Goal: Obtain resource: Obtain resource

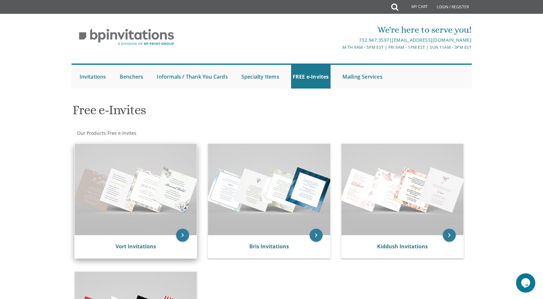
click at [137, 204] on img at bounding box center [136, 189] width 122 height 91
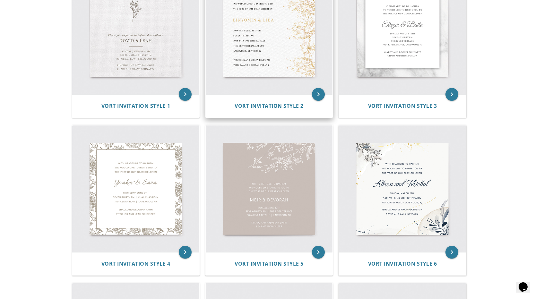
scroll to position [180, 0]
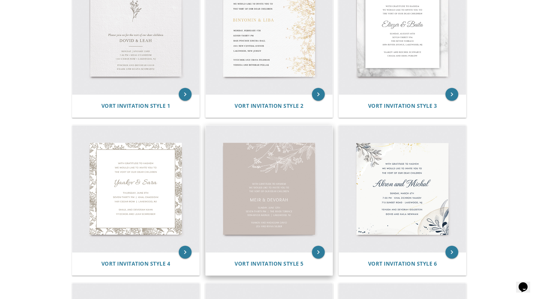
click at [283, 193] on img at bounding box center [269, 188] width 127 height 127
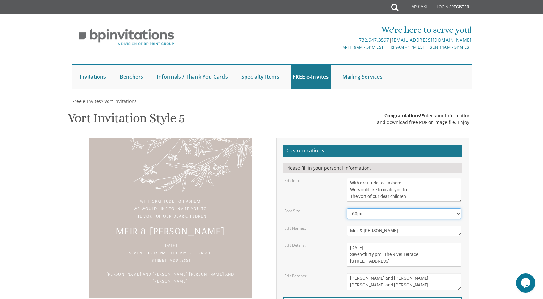
click at [382, 215] on select "40px 50px 60px 70px 80px" at bounding box center [403, 213] width 115 height 11
click at [303, 195] on div "Edit Intro: With gratitude to Hashem We would like to invite you to The vort of…" at bounding box center [372, 190] width 187 height 24
drag, startPoint x: 400, startPoint y: 231, endPoint x: 291, endPoint y: 230, distance: 108.4
click at [291, 232] on div "Edit Names: Meir & Devorah" at bounding box center [372, 230] width 187 height 11
type textarea "Ahuva & Chaim Yehoshua"
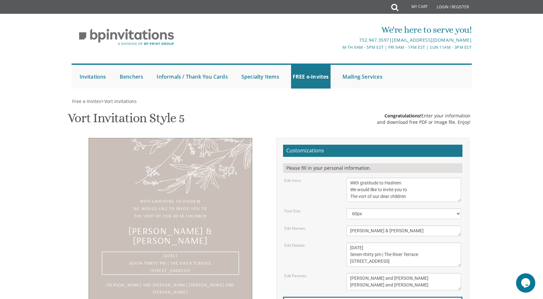
drag, startPoint x: 384, startPoint y: 245, endPoint x: 325, endPoint y: 248, distance: 58.5
click at [325, 248] on div "Edit Details: Sunday, June 12 Seven-thirty pm | The River Terrace 1094 River Av…" at bounding box center [372, 254] width 187 height 24
drag, startPoint x: 373, startPoint y: 256, endPoint x: 388, endPoint y: 255, distance: 15.1
click at [373, 256] on textarea "Sunday, June 12 Seven-thirty pm | The River Terrace 1094 River Avenue | Lakewoo…" at bounding box center [403, 254] width 115 height 24
click at [417, 254] on textarea "Sunday, June 12 Seven-thirty pm | The River Terrace 1094 River Avenue | Lakewoo…" at bounding box center [403, 254] width 115 height 24
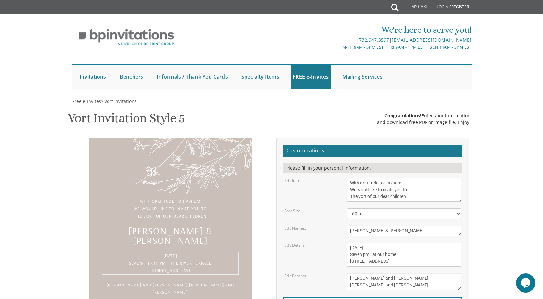
drag, startPoint x: 363, startPoint y: 261, endPoint x: 334, endPoint y: 261, distance: 28.5
click at [334, 261] on div "Edit Details: Sunday, June 12 Seven-thirty pm | The River Terrace 1094 River Av…" at bounding box center [372, 254] width 187 height 24
click at [389, 258] on textarea "Sunday, June 12 Seven-thirty pm | The River Terrace 1094 River Avenue | Lakewoo…" at bounding box center [403, 254] width 115 height 24
click at [386, 262] on textarea "Sunday, June 12 Seven-thirty pm | The River Terrace 1094 River Avenue | Lakewoo…" at bounding box center [403, 254] width 115 height 24
drag, startPoint x: 410, startPoint y: 261, endPoint x: 382, endPoint y: 254, distance: 28.3
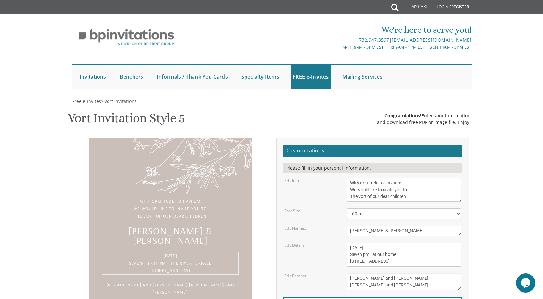
click at [381, 256] on textarea "Sunday, June 12 Seven-thirty pm | The River Terrace 1094 River Avenue | Lakewoo…" at bounding box center [403, 254] width 115 height 24
click at [370, 254] on textarea "Sunday, June 12 Seven-thirty pm | The River Terrace 1094 River Avenue | Lakewoo…" at bounding box center [403, 254] width 115 height 24
drag, startPoint x: 377, startPoint y: 259, endPoint x: 399, endPoint y: 261, distance: 21.9
click at [380, 259] on textarea "Sunday, June 12 Seven-thirty pm | The River Terrace 1094 River Avenue | Lakewoo…" at bounding box center [403, 254] width 115 height 24
click at [376, 262] on textarea "Sunday, June 12 Seven-thirty pm | The River Terrace 1094 River Avenue | Lakewoo…" at bounding box center [403, 254] width 115 height 24
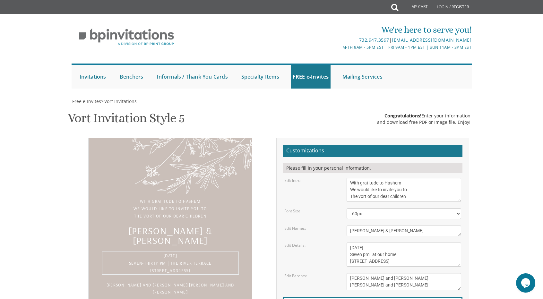
paste textarea "|"
click at [424, 258] on textarea "Sunday, June 12 Seven-thirty pm | The River Terrace 1094 River Avenue | Lakewoo…" at bounding box center [403, 254] width 115 height 24
type textarea "Thursday, September 18 Seven pm | at our home 980 NE 176 st | North Miami Beach"
click at [433, 274] on textarea "Yaakov and Hadassah David Zev and Rivka Silber" at bounding box center [403, 281] width 115 height 17
drag, startPoint x: 409, startPoint y: 276, endPoint x: 350, endPoint y: 265, distance: 60.4
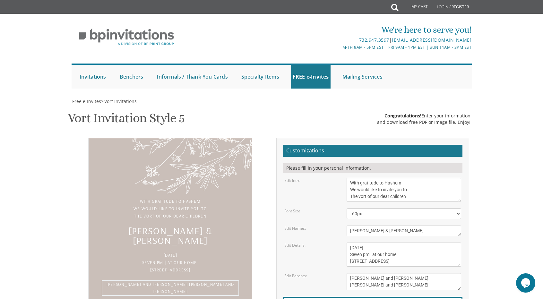
click at [349, 274] on textarea "Yaakov and Hadassah David Zev and Rivka Silber" at bounding box center [403, 281] width 115 height 17
type textarea "Daniel and Tally Weinstock Dovid and Dvorah Wechsler"
click at [47, 238] on body "My Cart Total: View Cart Item(s) Submit My Cart Total: View Cart Item(s) Login …" at bounding box center [271, 264] width 543 height 528
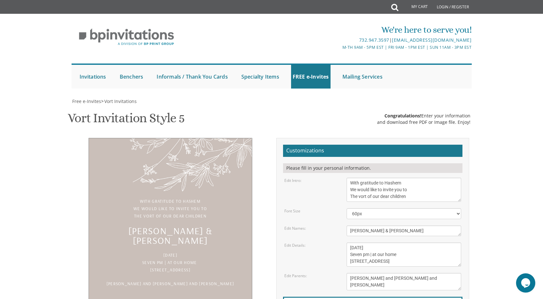
type input "dwmiamibeach@gmail.com"
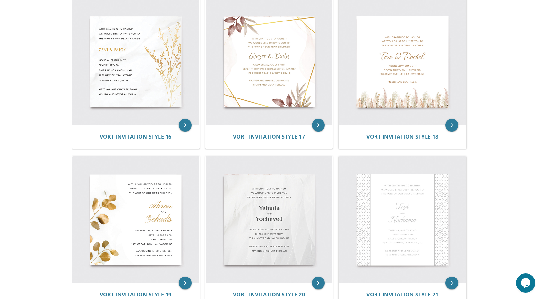
scroll to position [949, 0]
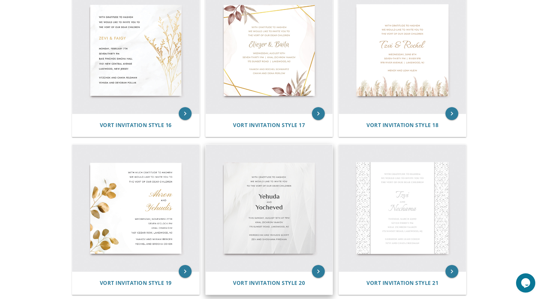
click at [246, 207] on img at bounding box center [269, 208] width 127 height 127
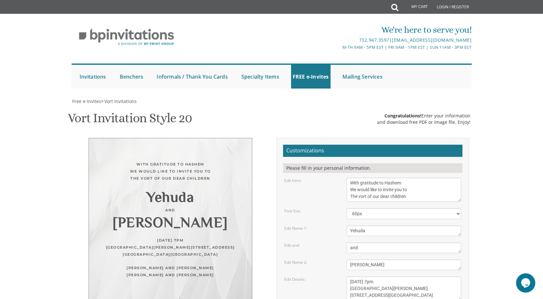
scroll to position [96, 0]
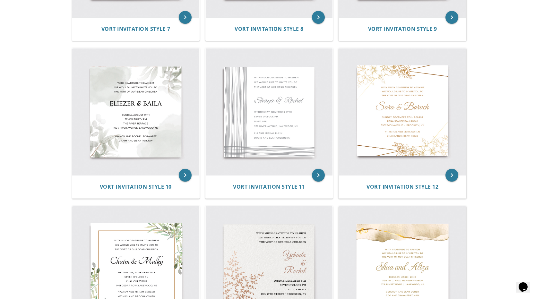
scroll to position [532, 0]
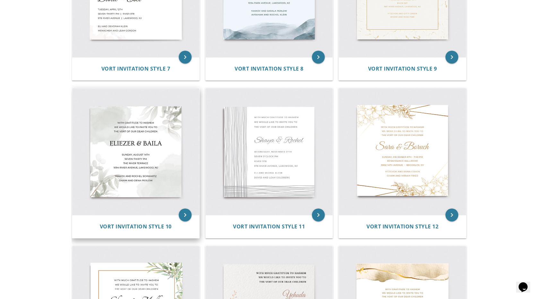
click at [126, 166] on img at bounding box center [135, 151] width 127 height 127
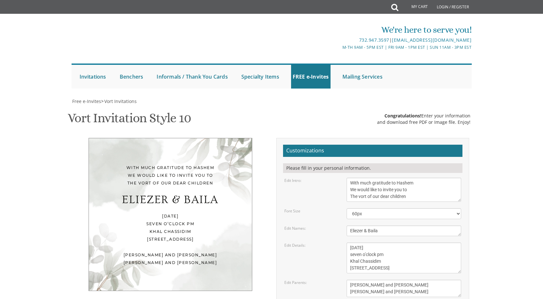
click at [131, 148] on div "With much gratitude to Hashem We would like to invite you to The vort of our de…" at bounding box center [171, 214] width 164 height 153
click at [370, 230] on textarea "Eliezer & Baila" at bounding box center [403, 230] width 115 height 11
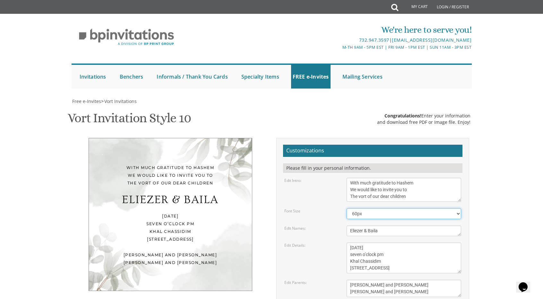
click at [358, 215] on select "40px 50px 60px 70px 80px" at bounding box center [403, 213] width 115 height 11
click at [327, 240] on form "Customizations Please fill in your personal information. Edit Intro: With much …" at bounding box center [372, 249] width 179 height 209
drag, startPoint x: 390, startPoint y: 233, endPoint x: 298, endPoint y: 234, distance: 92.0
click at [298, 234] on div "Edit Names: Eliezer & Baila" at bounding box center [372, 230] width 187 height 11
type textarea "Ahuva and Chaim Yehoshua"
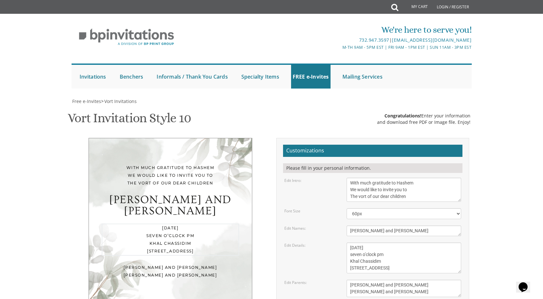
click at [379, 269] on textarea "Wednesday, November 27th seven o’clock pm Khal Chassidim 1401 Cedar Row, Lakewo…" at bounding box center [403, 257] width 115 height 31
drag, startPoint x: 418, startPoint y: 232, endPoint x: 342, endPoint y: 219, distance: 76.2
click at [333, 238] on form "Customizations Please fill in your personal information. Edit Intro: With much …" at bounding box center [372, 249] width 179 height 209
click at [366, 213] on select "40px 50px 60px 70px 80px" at bounding box center [403, 213] width 115 height 11
click at [346, 208] on select "40px 50px 60px 70px 80px" at bounding box center [403, 213] width 115 height 11
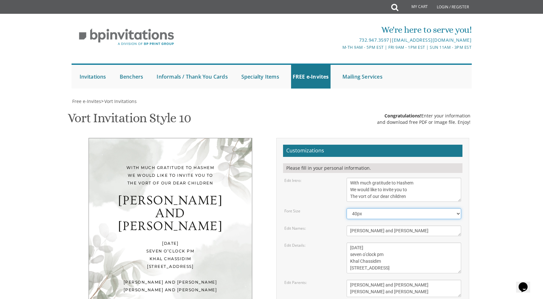
drag, startPoint x: 369, startPoint y: 211, endPoint x: 369, endPoint y: 222, distance: 10.6
click at [369, 222] on form "Customizations Please fill in your personal information. Edit Intro: With much …" at bounding box center [372, 249] width 179 height 209
click at [346, 208] on select "40px 50px 60px 70px 80px" at bounding box center [403, 213] width 115 height 11
click at [371, 230] on textarea "Eliezer & Baila" at bounding box center [403, 230] width 115 height 11
click at [383, 212] on select "40px 50px 60px 70px 80px" at bounding box center [403, 213] width 115 height 11
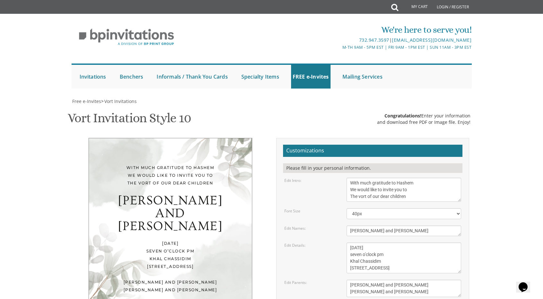
click at [325, 242] on div "Edit Details:" at bounding box center [310, 244] width 62 height 5
click at [360, 234] on textarea "Eliezer & Baila" at bounding box center [403, 230] width 115 height 11
click at [355, 214] on select "40px 50px 60px 70px 80px" at bounding box center [403, 213] width 115 height 11
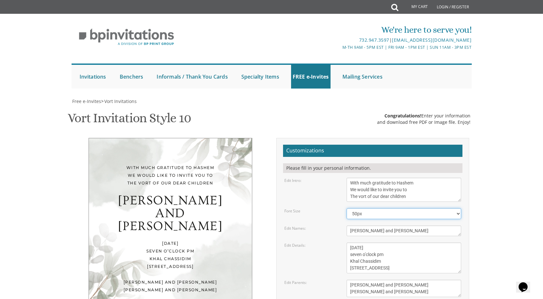
click at [346, 208] on select "40px 50px 60px 70px 80px" at bounding box center [403, 213] width 115 height 11
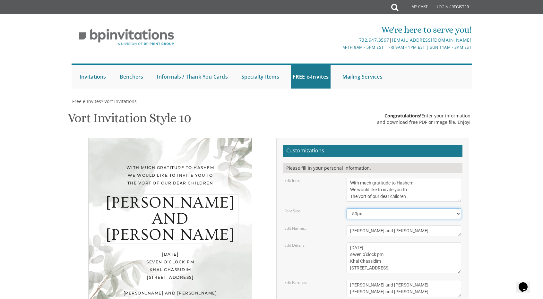
click at [353, 214] on select "40px 50px 60px 70px 80px" at bounding box center [403, 213] width 115 height 11
select select "40px"
click at [346, 208] on select "40px 50px 60px 70px 80px" at bounding box center [403, 213] width 115 height 11
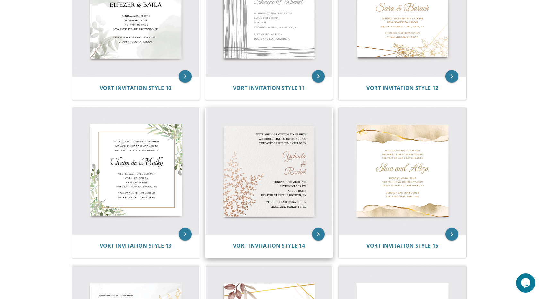
scroll to position [693, 0]
